Goal: Task Accomplishment & Management: Use online tool/utility

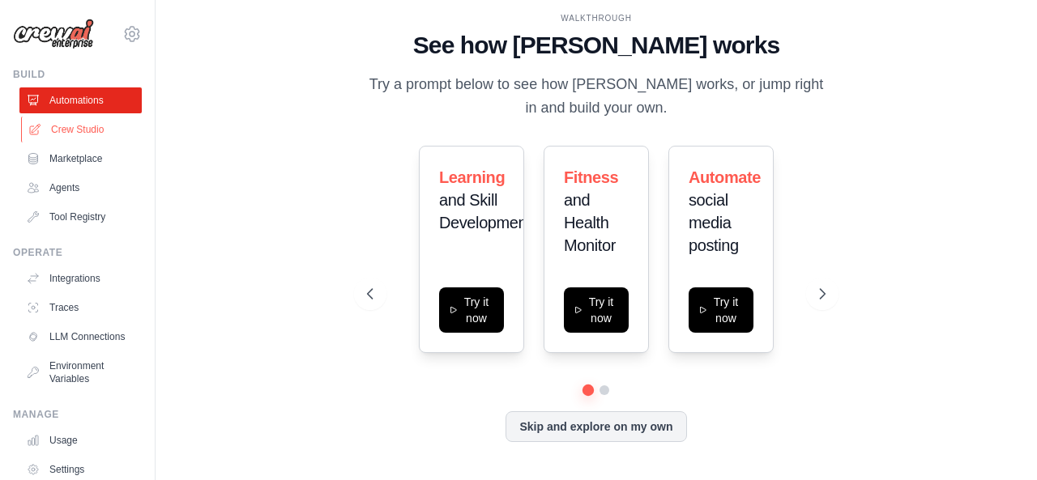
click at [73, 132] on link "Crew Studio" at bounding box center [82, 130] width 122 height 26
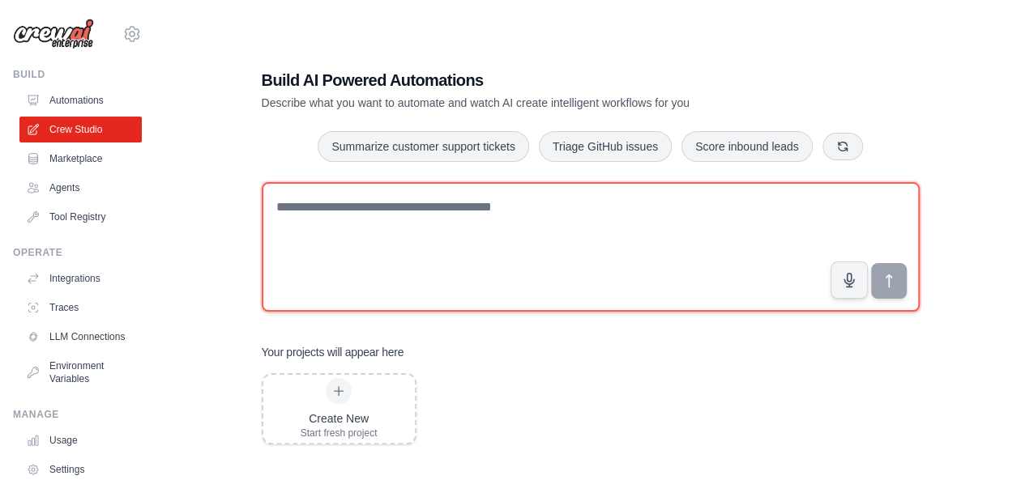
click at [480, 254] on textarea at bounding box center [591, 247] width 658 height 130
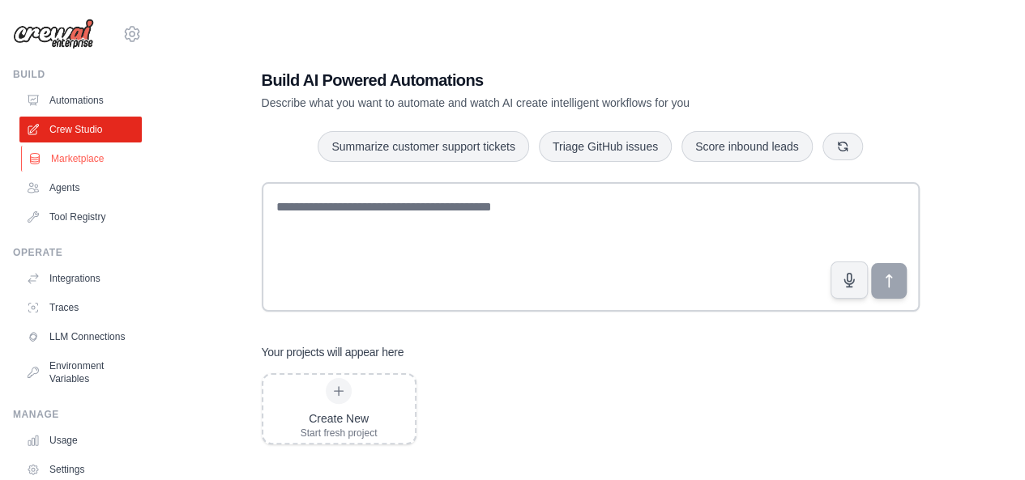
click at [100, 164] on link "Marketplace" at bounding box center [82, 159] width 122 height 26
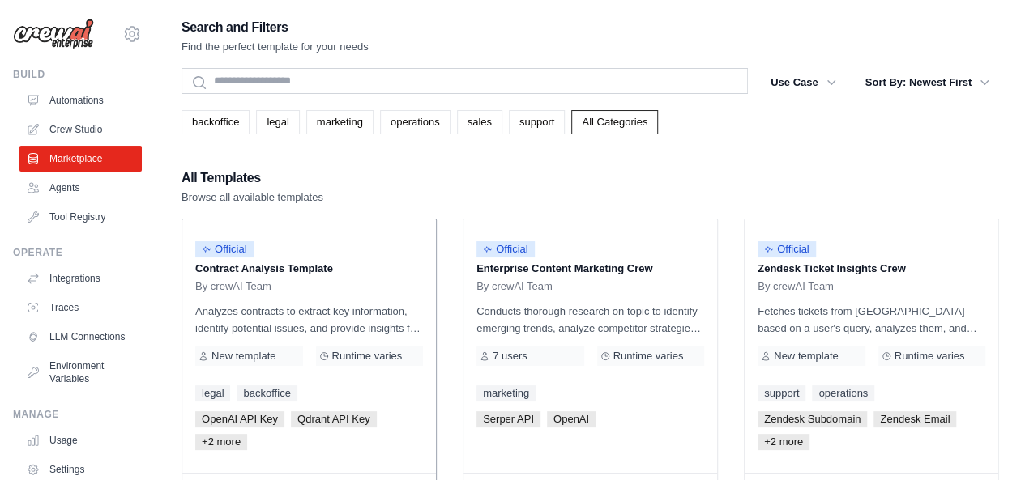
scroll to position [162, 0]
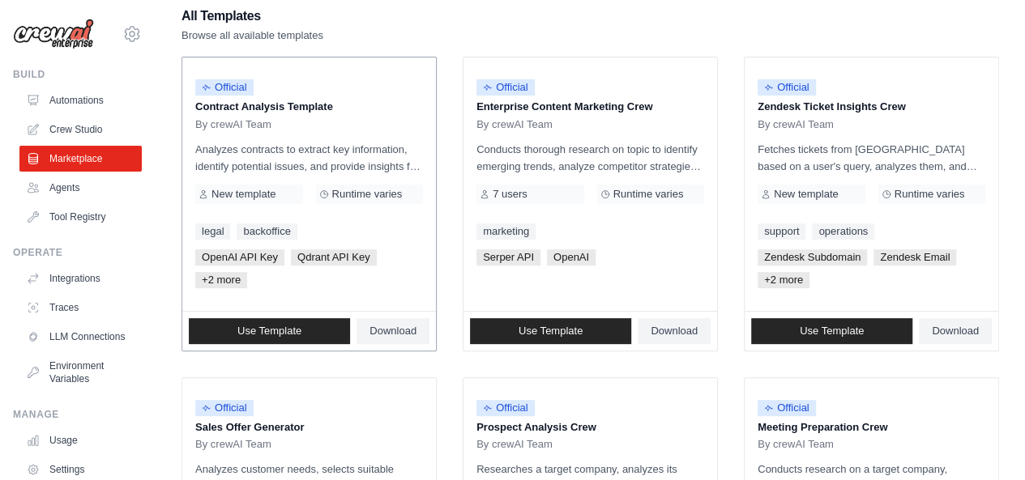
click at [322, 181] on div "Official Contract Analysis Template By crewAI Team Analyzes contracts to extrac…" at bounding box center [309, 185] width 254 height 254
click at [308, 163] on p "Analyzes contracts to extract key information, identify potential issues, and p…" at bounding box center [309, 158] width 228 height 34
click at [287, 103] on p "Contract Analysis Template" at bounding box center [309, 107] width 228 height 16
click at [322, 330] on link "Use Template" at bounding box center [269, 331] width 161 height 26
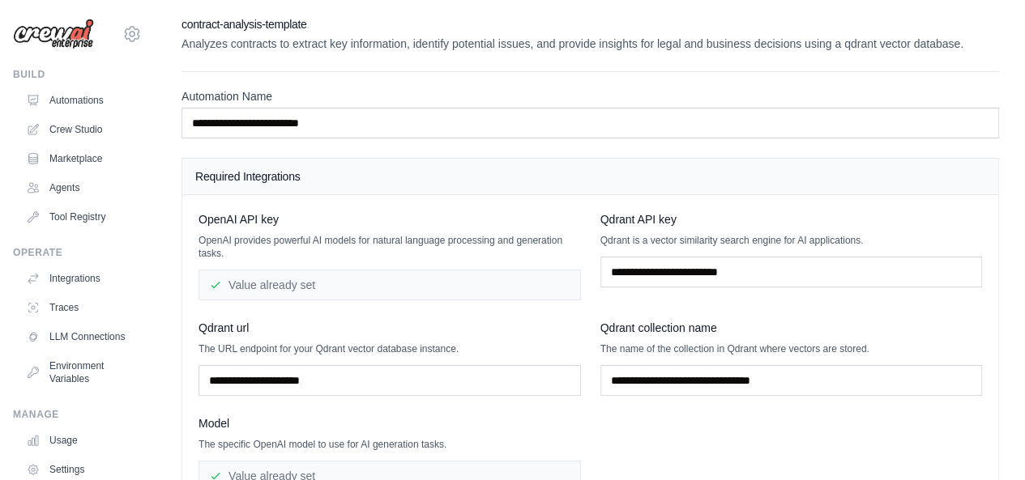
scroll to position [159, 0]
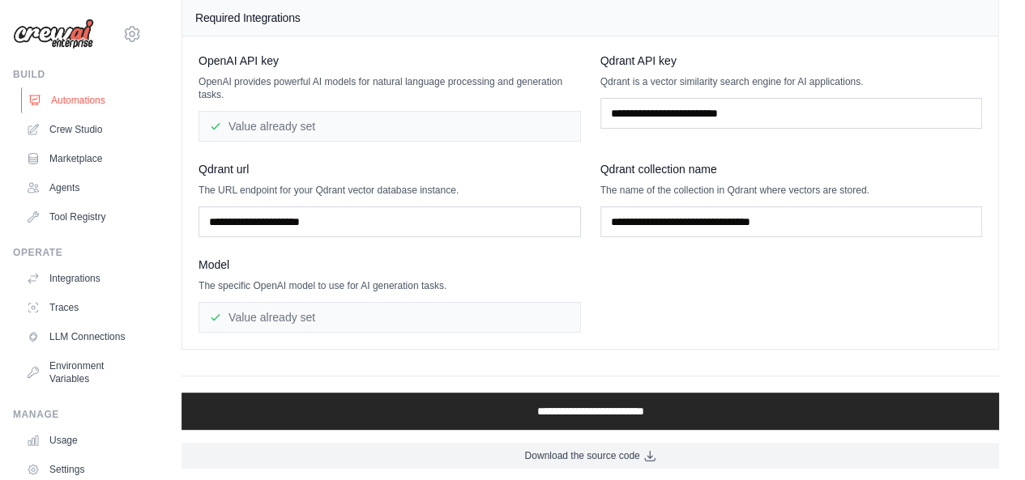
click at [92, 103] on link "Automations" at bounding box center [82, 100] width 122 height 26
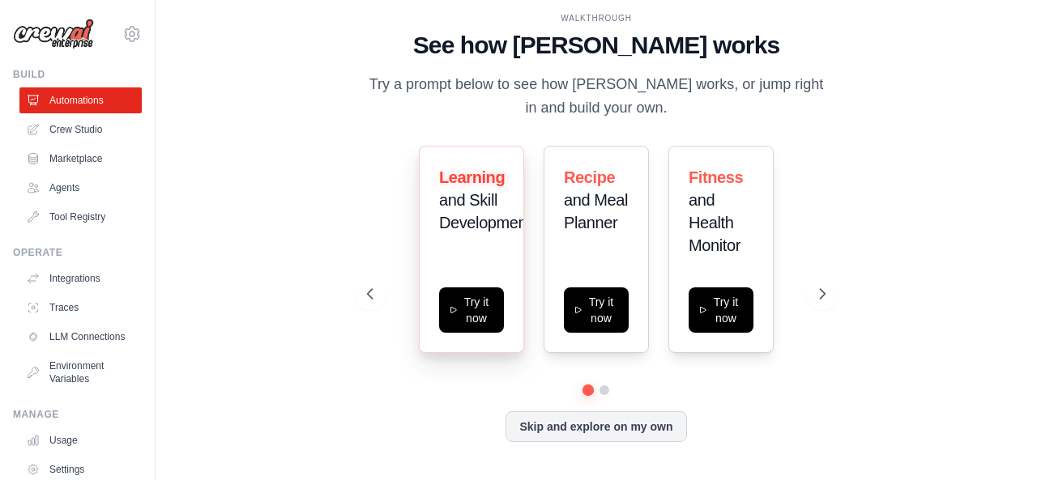
click at [486, 271] on div "Learning and Skill Development Try it now" at bounding box center [471, 249] width 105 height 207
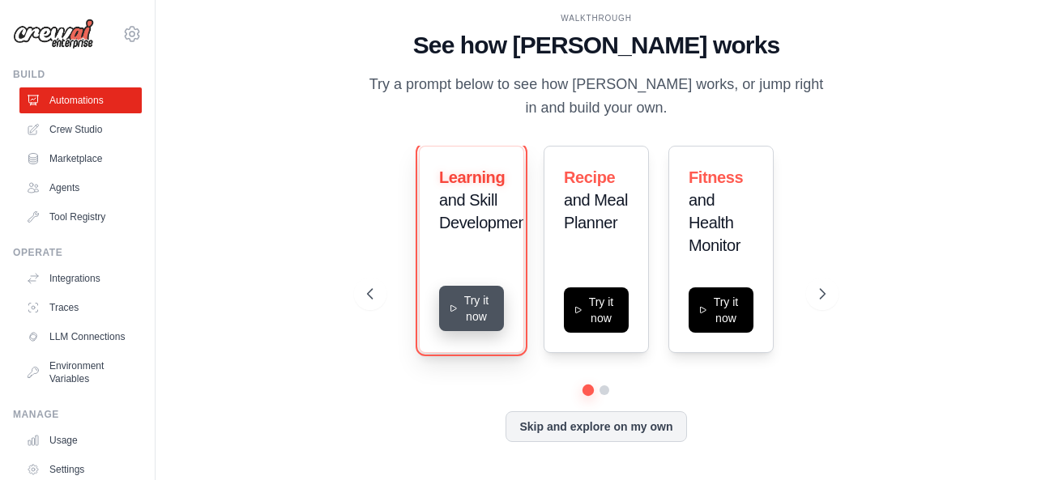
click at [485, 305] on button "Try it now" at bounding box center [471, 308] width 65 height 45
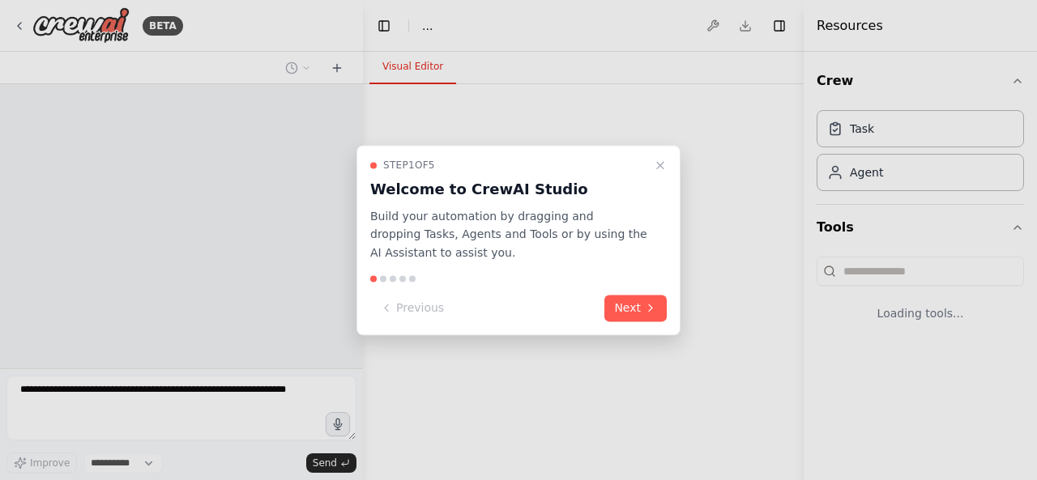
select select "****"
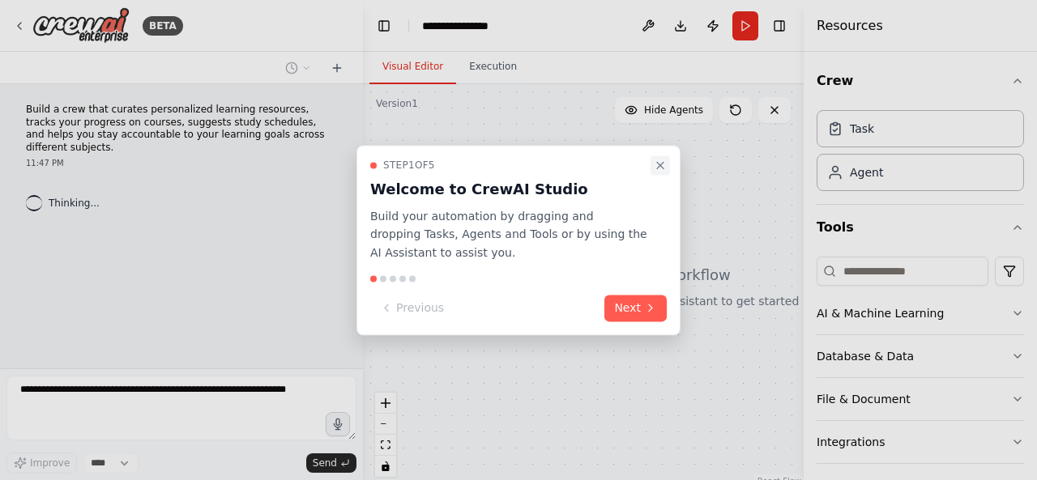
click at [658, 165] on icon "Close walkthrough" at bounding box center [660, 165] width 13 height 13
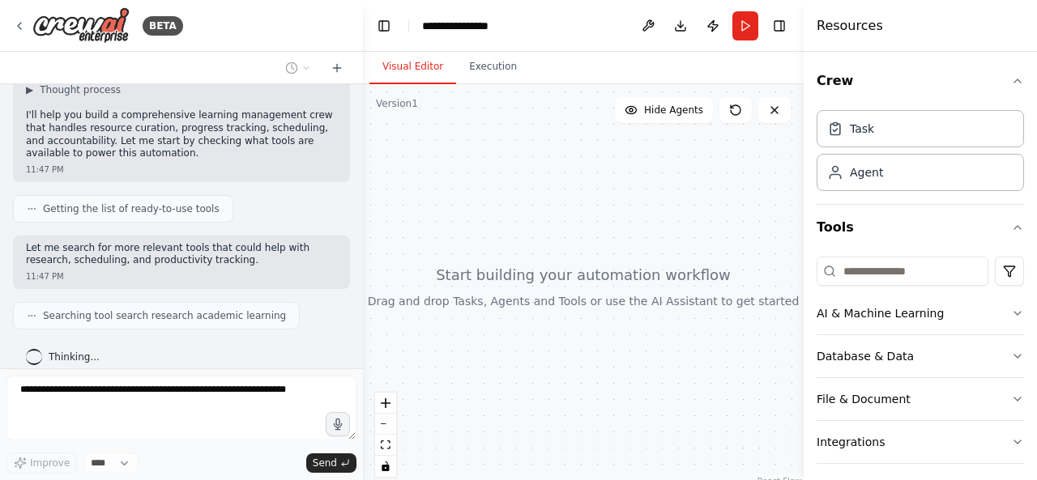
scroll to position [155, 0]
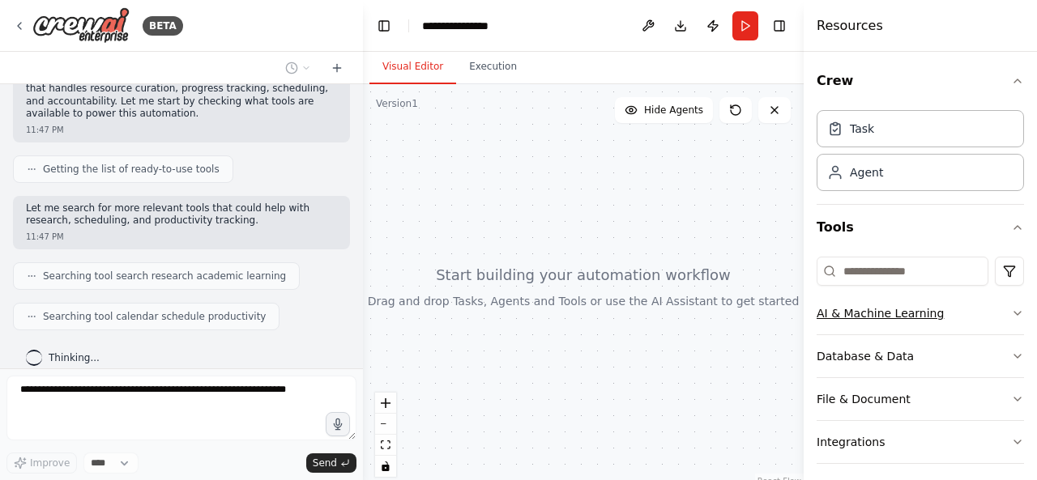
click at [859, 315] on button "AI & Machine Learning" at bounding box center [919, 313] width 207 height 42
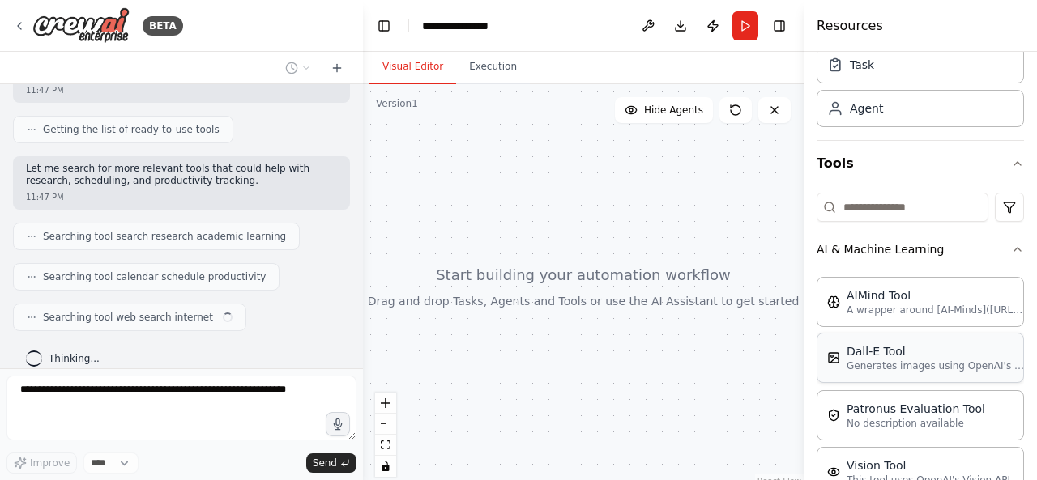
scroll to position [162, 0]
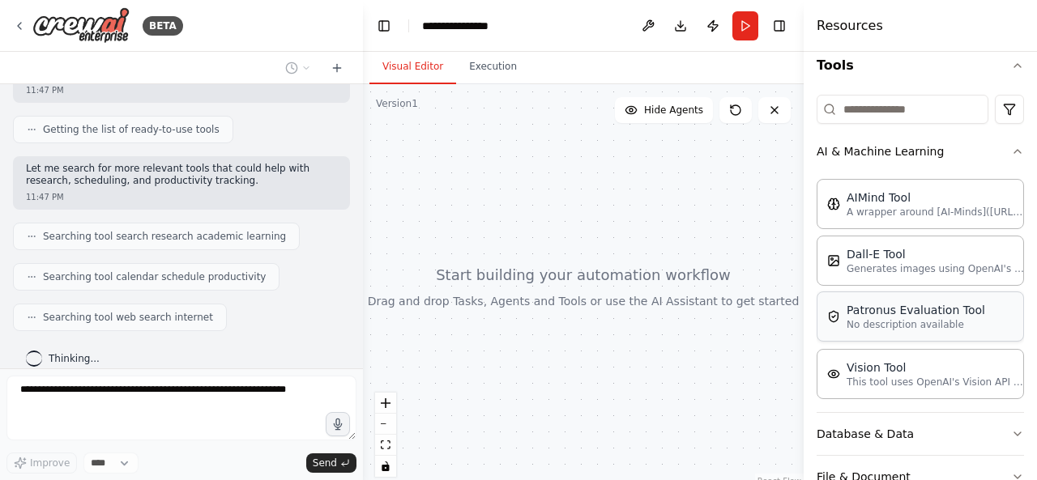
click at [872, 318] on p "No description available" at bounding box center [915, 324] width 139 height 13
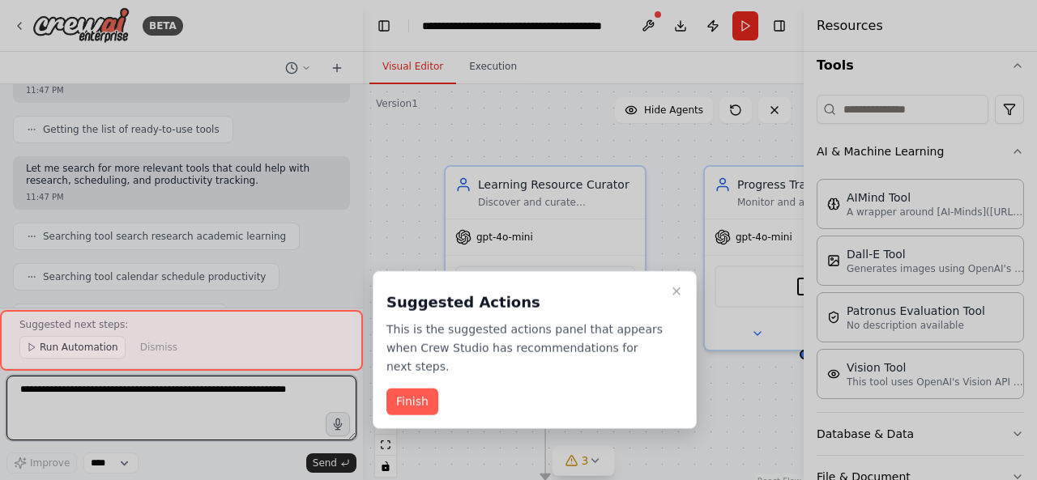
scroll to position [1064, 0]
